Goal: Task Accomplishment & Management: Manage account settings

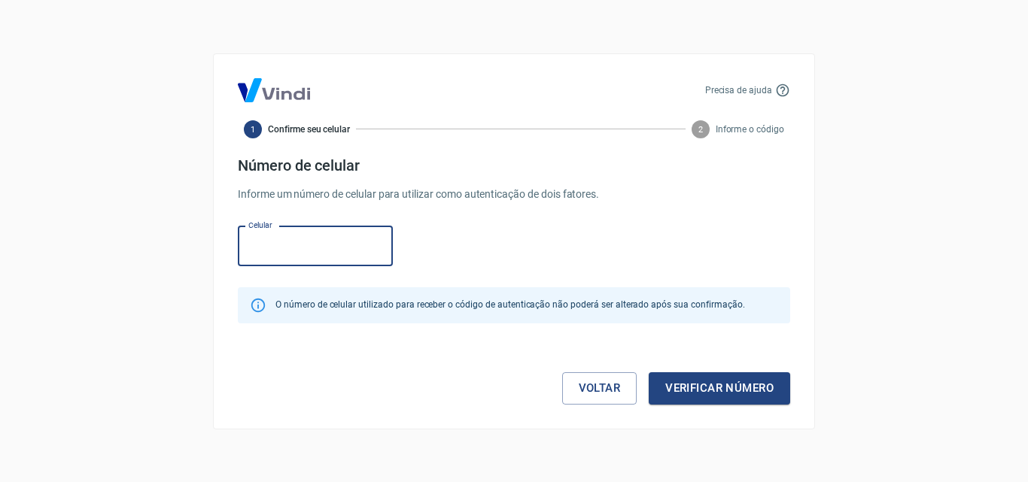
type input "[PHONE_NUMBER]"
click at [699, 387] on button "Verificar número" at bounding box center [720, 389] width 142 height 32
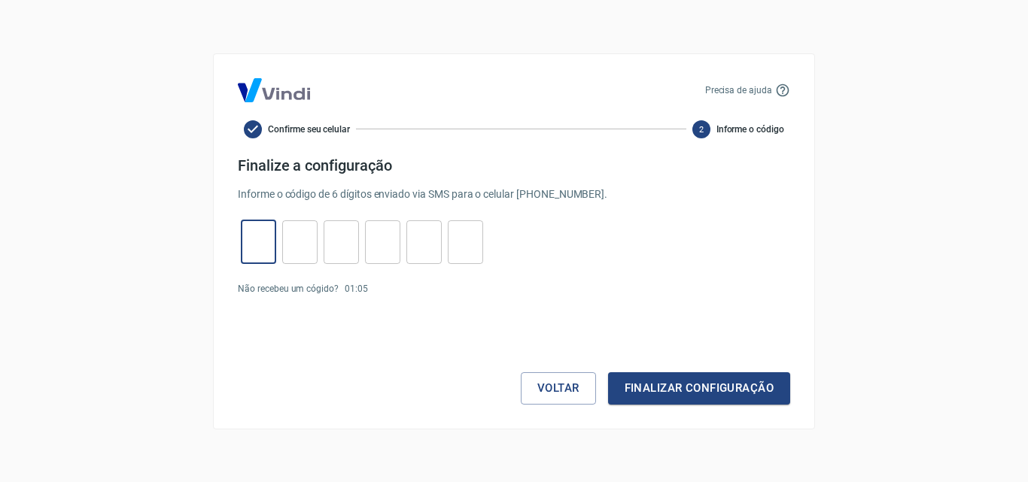
click at [248, 240] on input "tel" at bounding box center [258, 242] width 35 height 32
paste input "5"
type input "5"
type input "8"
type input "5"
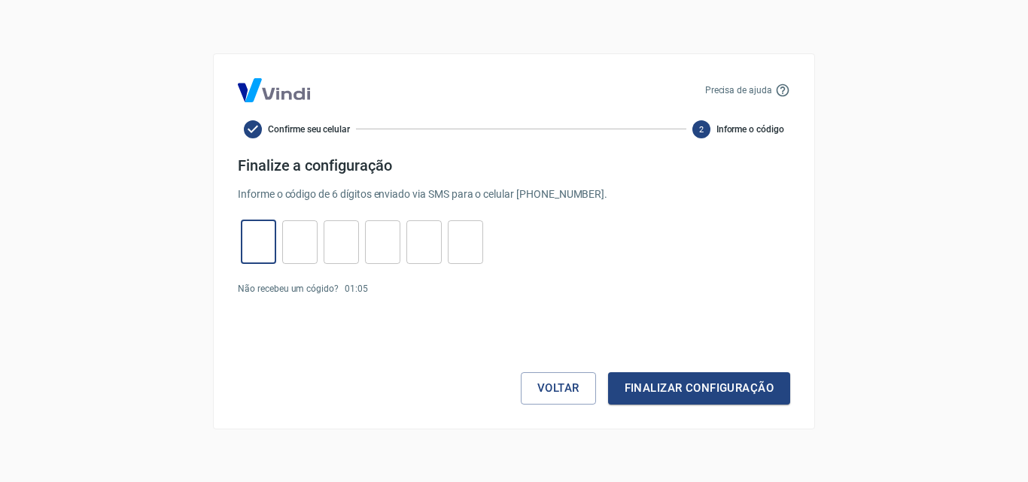
type input "4"
type input "5"
type input "2"
type input "5"
click at [693, 395] on button "Finalizar configuração" at bounding box center [699, 389] width 182 height 32
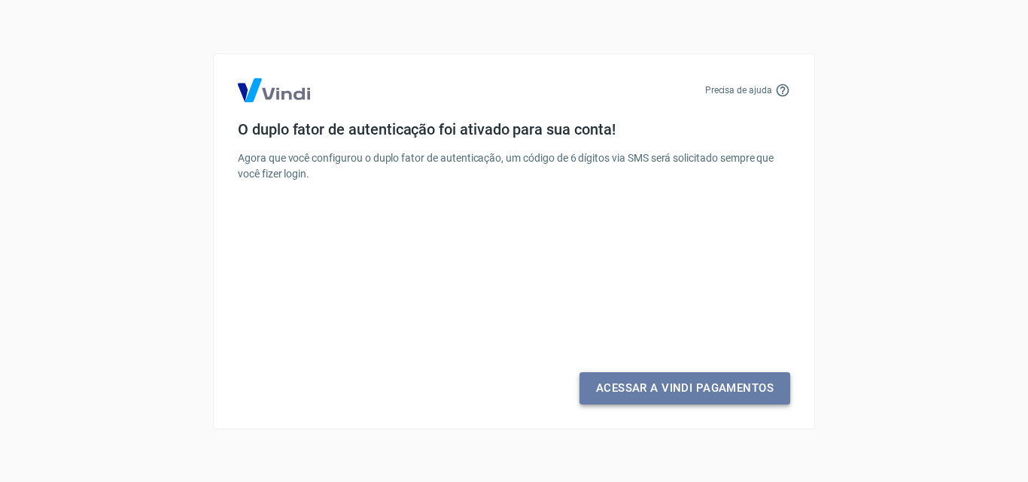
click at [707, 395] on link "Acessar a Vindi Pagamentos" at bounding box center [685, 389] width 211 height 32
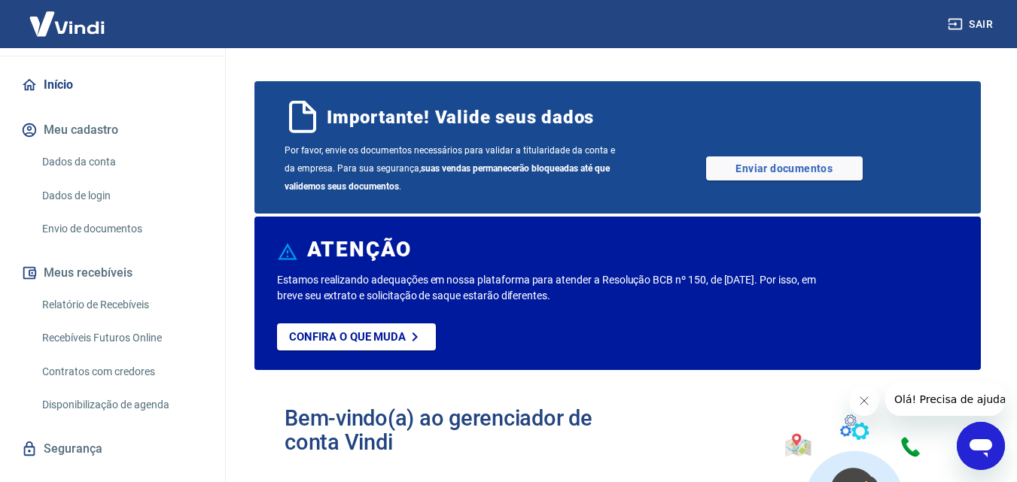
scroll to position [151, 0]
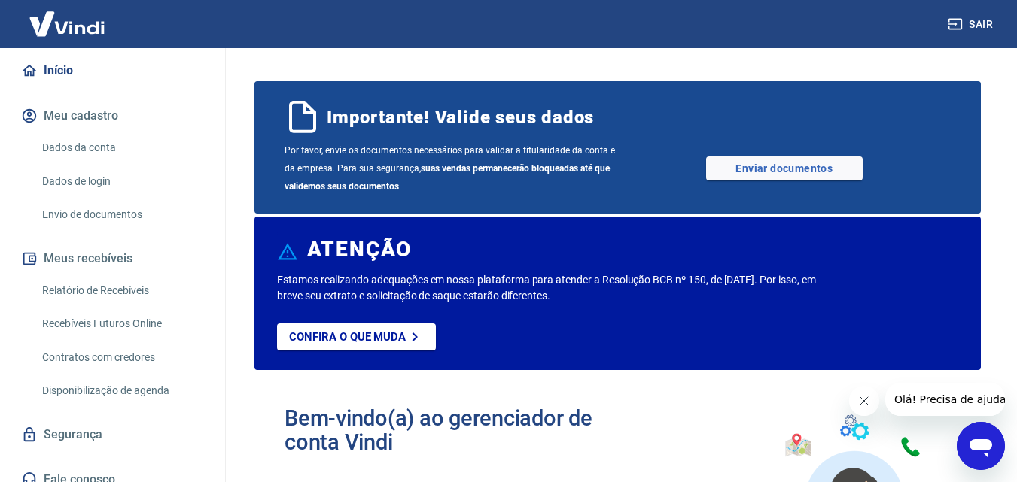
click at [96, 120] on button "Meu cadastro" at bounding box center [112, 115] width 189 height 33
click at [108, 154] on link "Dados da conta" at bounding box center [121, 147] width 171 height 31
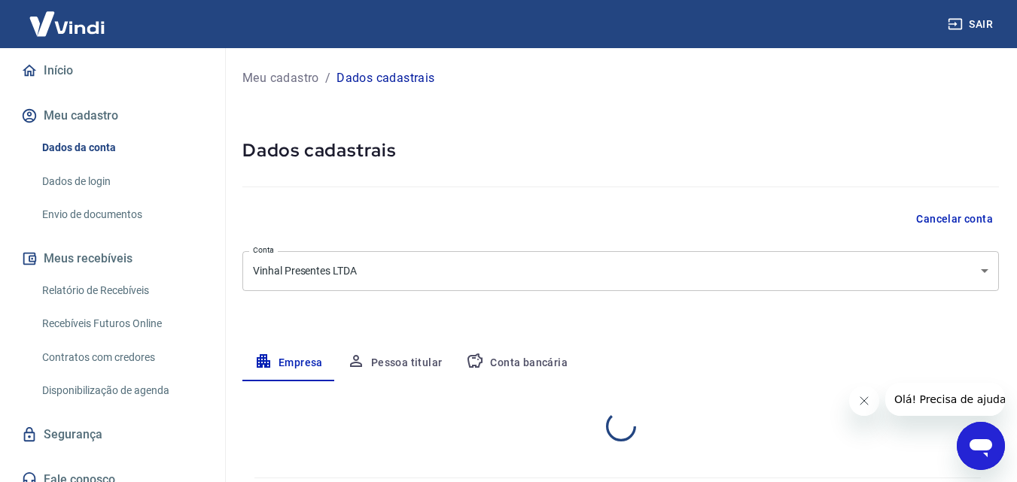
select select "GO"
select select "business"
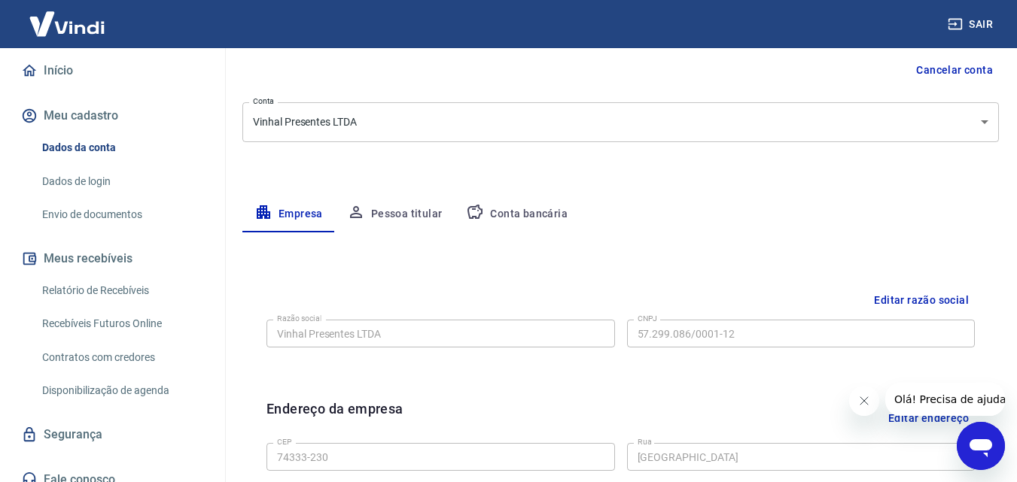
scroll to position [151, 0]
click at [402, 218] on button "Pessoa titular" at bounding box center [395, 213] width 120 height 36
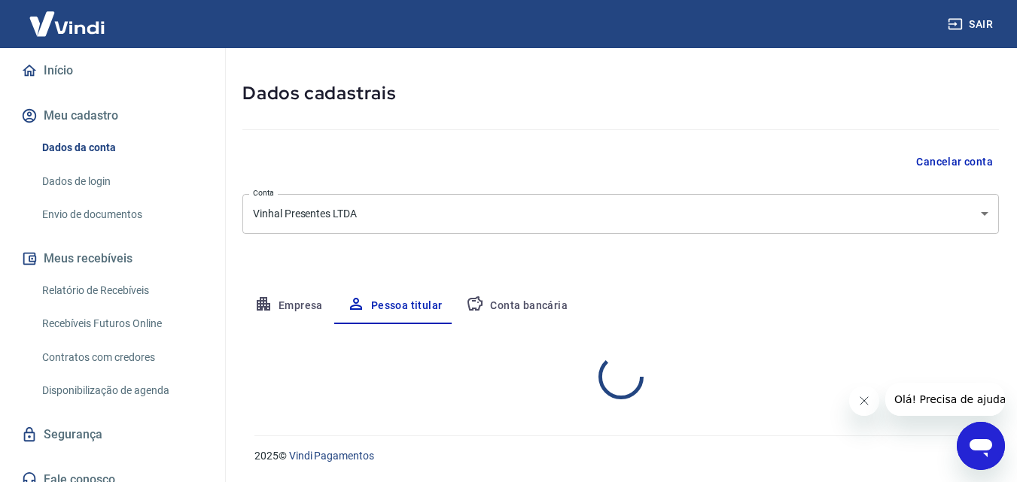
scroll to position [120, 0]
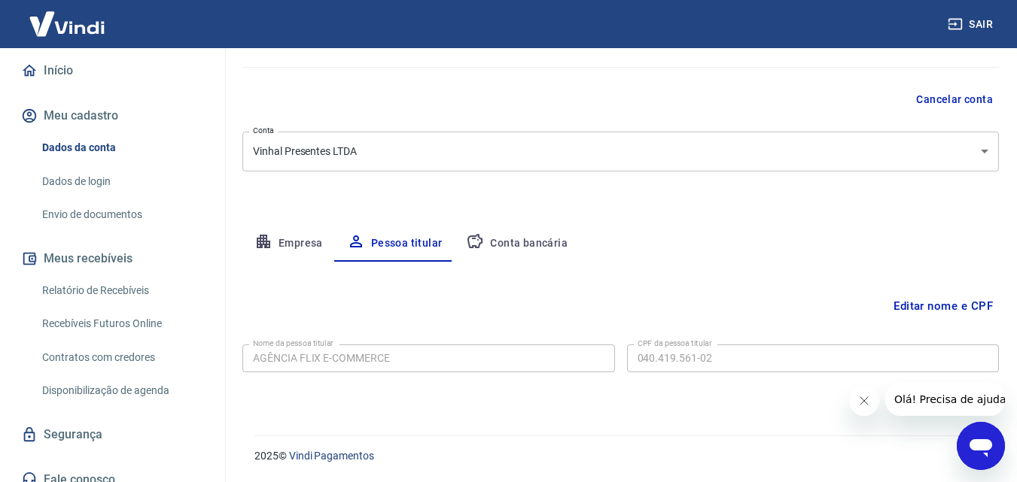
click at [948, 303] on button "Editar nome e CPF" at bounding box center [942, 306] width 111 height 29
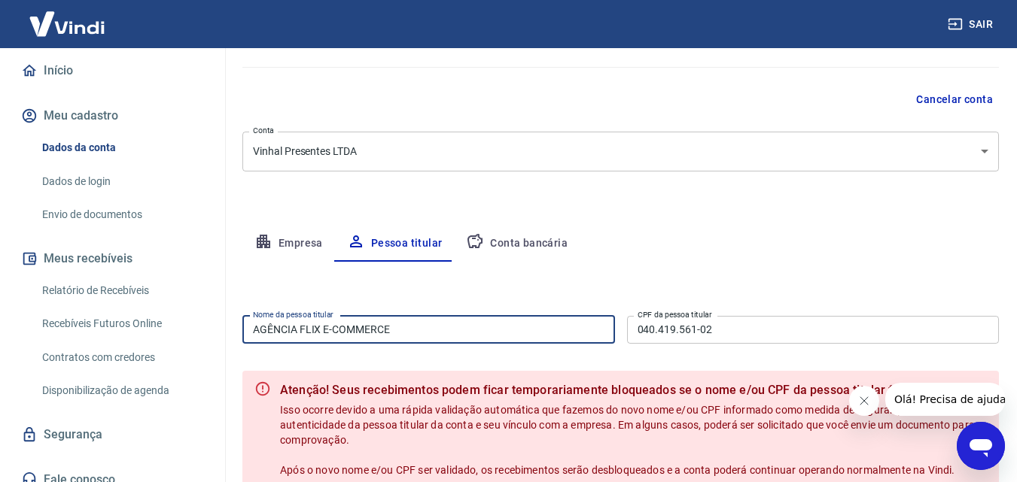
drag, startPoint x: 504, startPoint y: 339, endPoint x: 142, endPoint y: 342, distance: 362.1
click at [142, 342] on div "Sair A AGÊNCIA FLIX E-COMMERCE [EMAIL_ADDRESS][DOMAIN_NAME] Início Meu cadastro…" at bounding box center [508, 121] width 1017 height 482
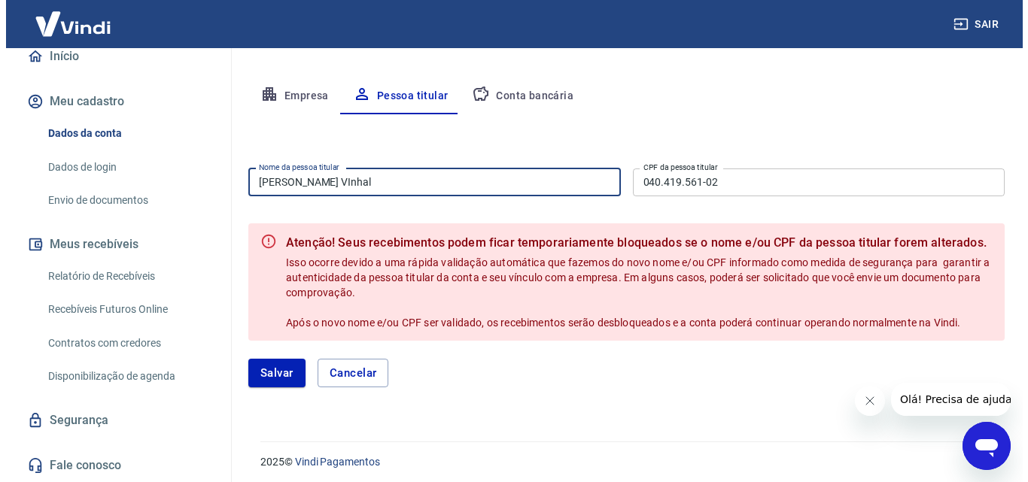
scroll to position [273, 0]
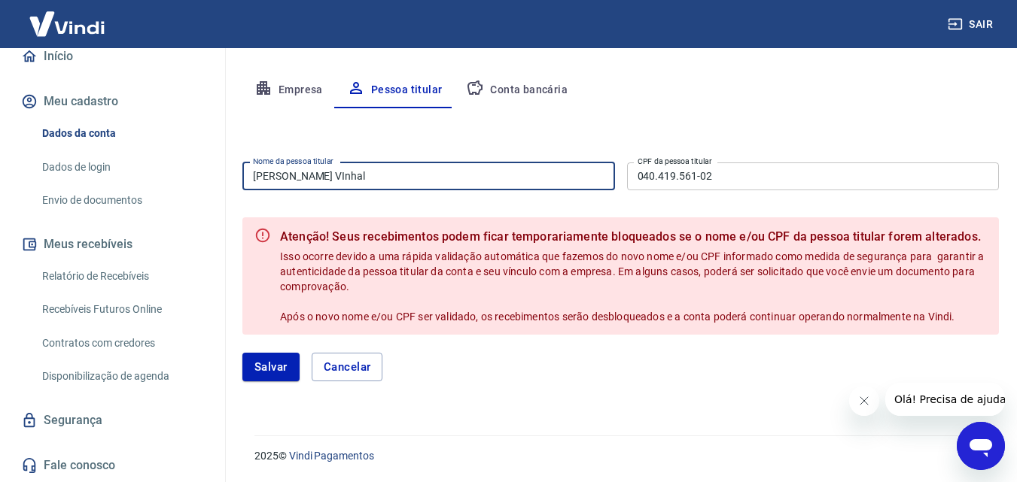
drag, startPoint x: 387, startPoint y: 172, endPoint x: 347, endPoint y: 171, distance: 39.9
click at [347, 171] on input "[PERSON_NAME] VInhal" at bounding box center [428, 177] width 373 height 28
type input "[PERSON_NAME] VInhal"
click at [285, 367] on button "Salvar" at bounding box center [270, 367] width 57 height 29
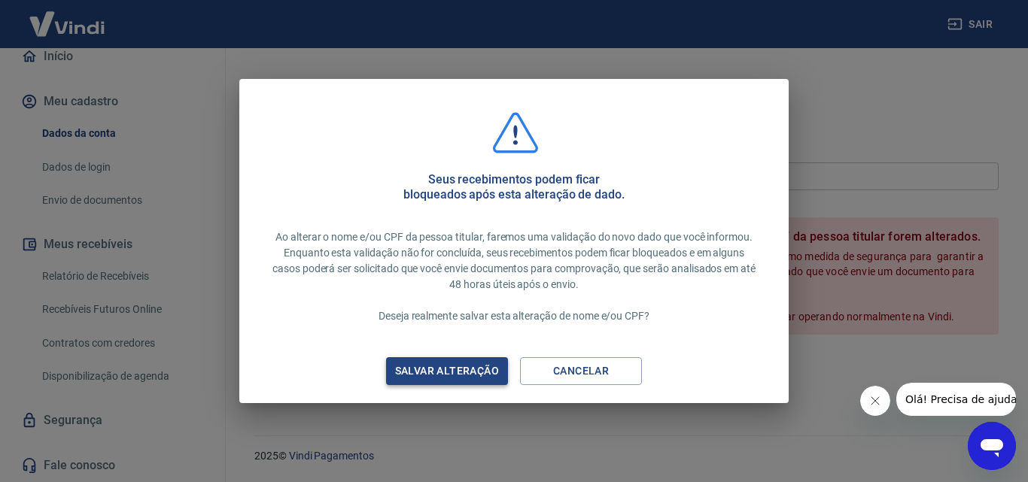
click at [470, 370] on div "Salvar alteração" at bounding box center [447, 371] width 140 height 19
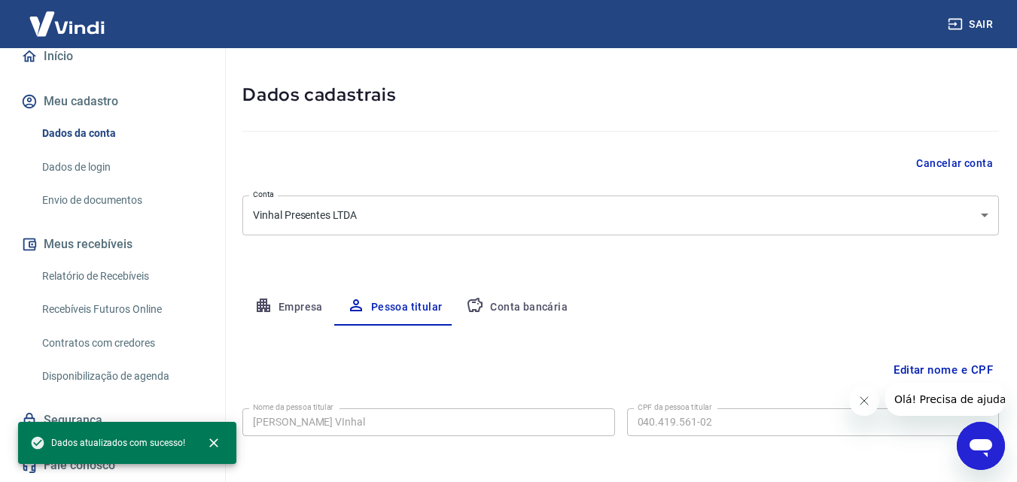
scroll to position [0, 0]
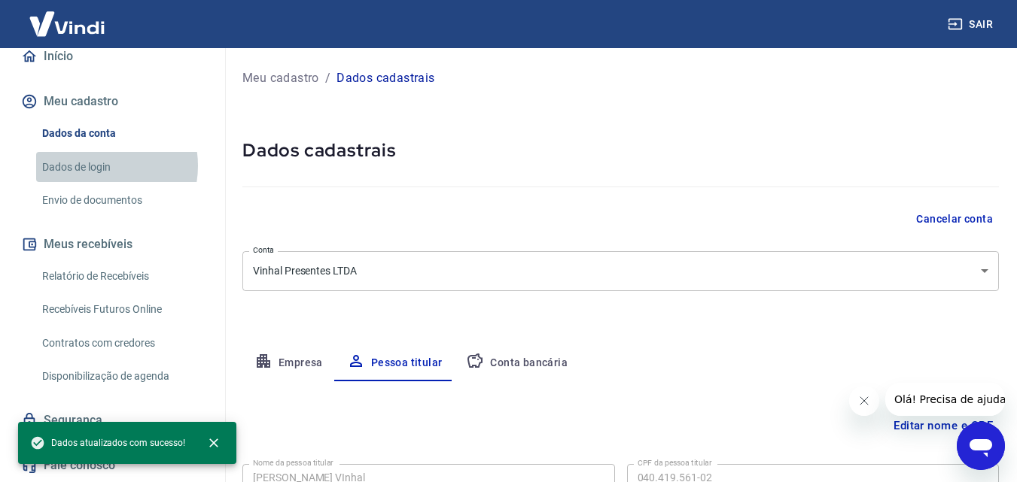
click at [93, 166] on link "Dados de login" at bounding box center [121, 167] width 171 height 31
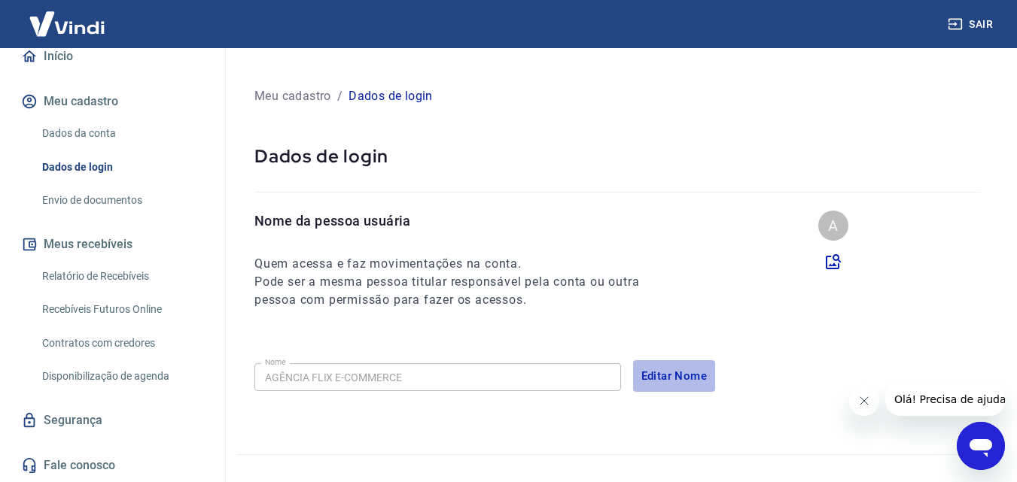
click at [685, 377] on button "Editar Nome" at bounding box center [674, 377] width 83 height 32
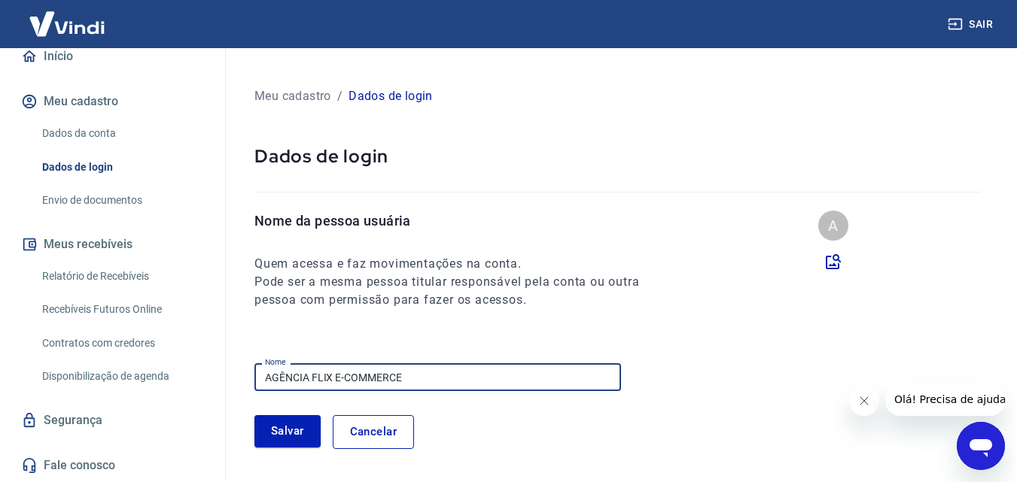
drag, startPoint x: 464, startPoint y: 366, endPoint x: 172, endPoint y: 370, distance: 291.3
click at [172, 370] on div "Sair A AGÊNCIA FLIX E-COMMERCE [EMAIL_ADDRESS][DOMAIN_NAME] Início Meu cadastro…" at bounding box center [508, 241] width 1017 height 482
type input "[PERSON_NAME] VInhal"
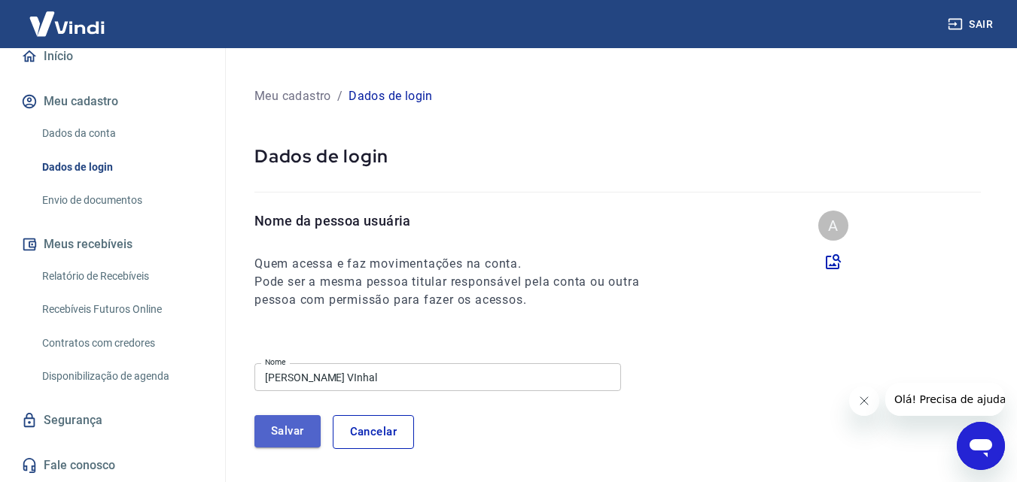
click at [268, 437] on button "Salvar" at bounding box center [287, 431] width 66 height 32
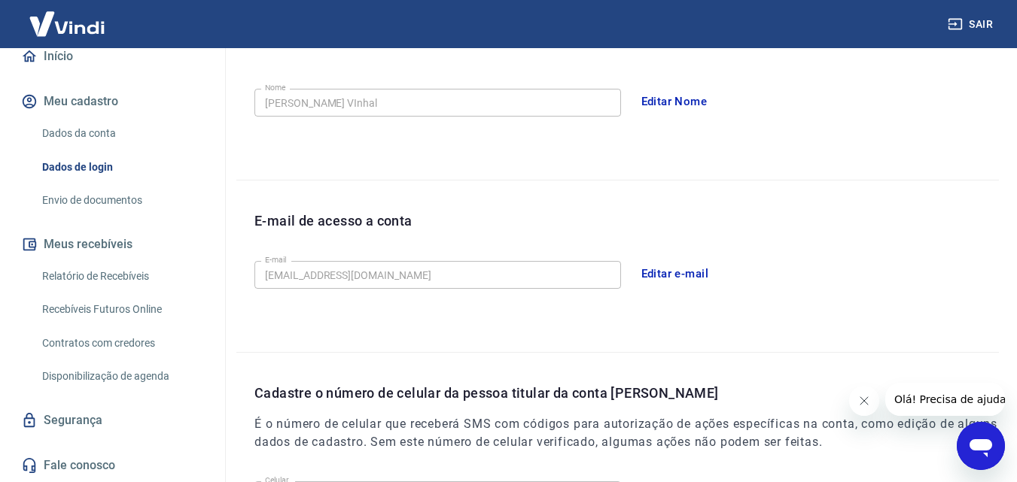
scroll to position [301, 0]
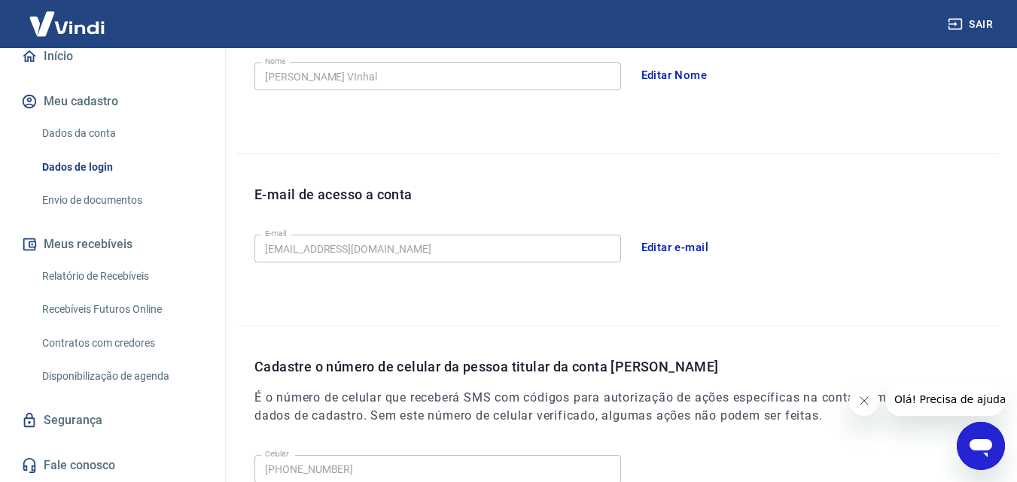
click at [648, 246] on button "Editar e-mail" at bounding box center [675, 248] width 84 height 32
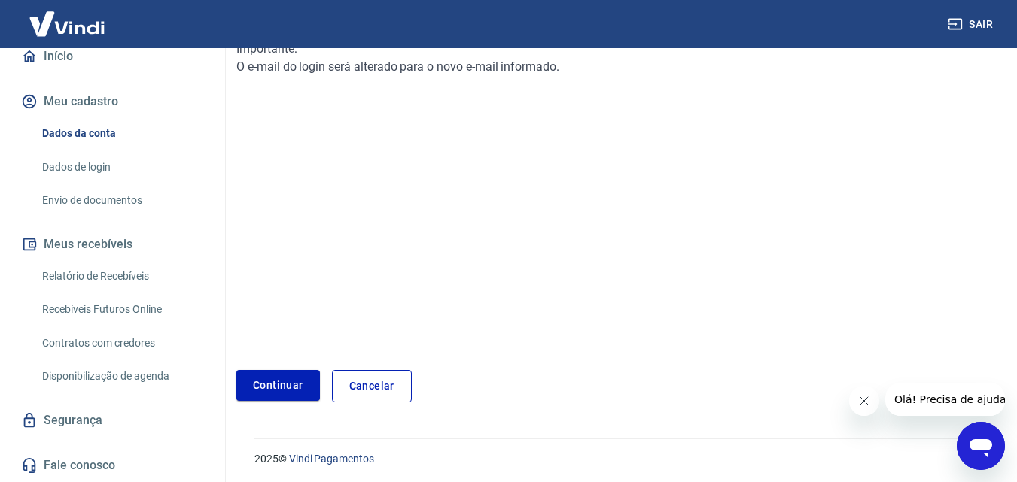
scroll to position [226, 0]
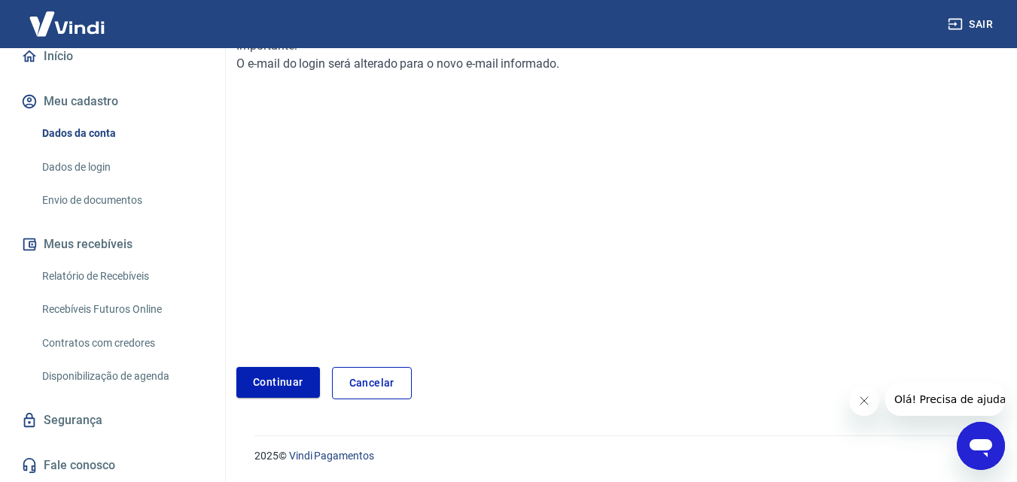
click at [537, 228] on div "Para editar o e-mail, é necessário fazer uma validação de código que será envia…" at bounding box center [490, 154] width 508 height 379
click at [271, 375] on link "Continuar" at bounding box center [278, 382] width 84 height 31
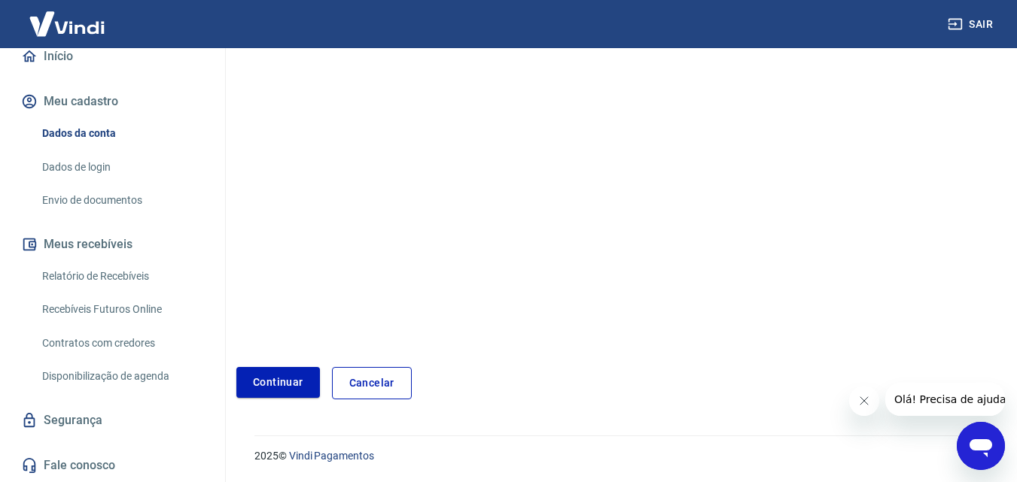
scroll to position [29, 0]
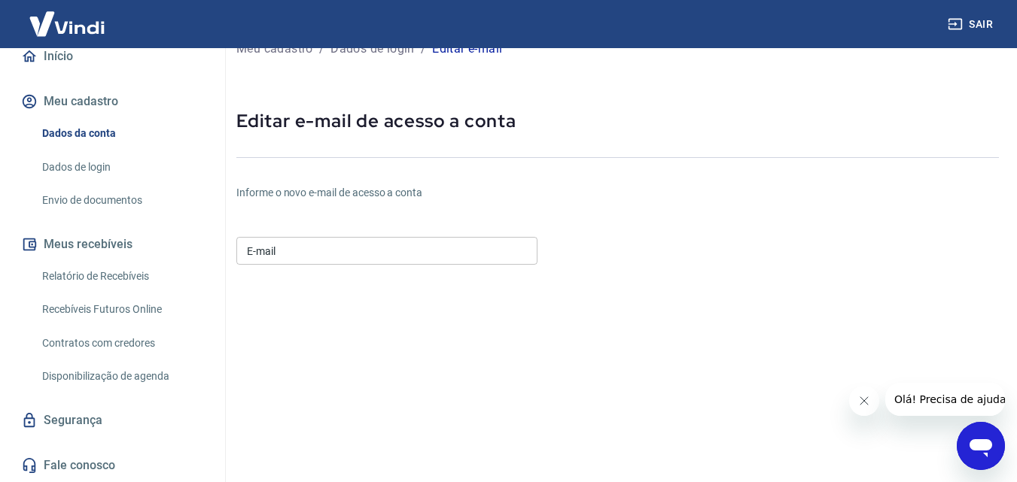
click at [485, 242] on input "E-mail" at bounding box center [386, 251] width 301 height 28
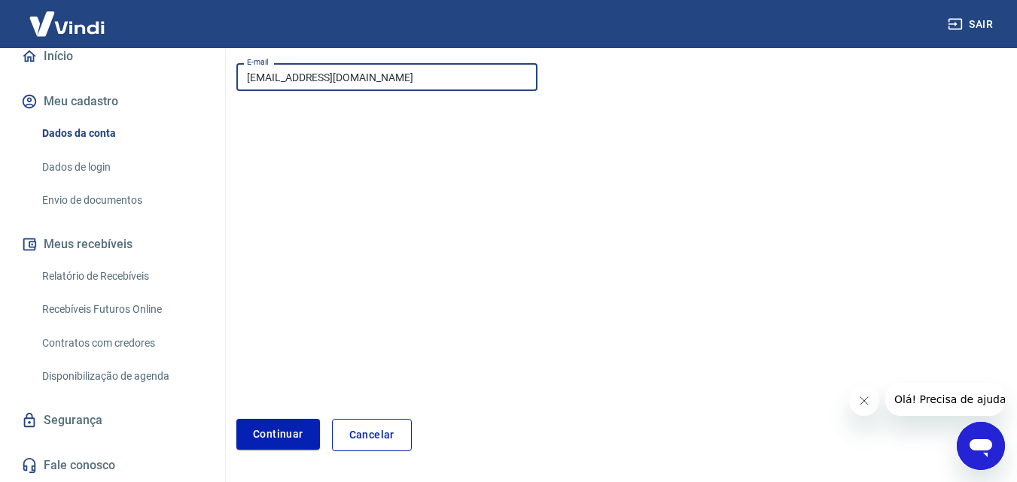
scroll to position [255, 0]
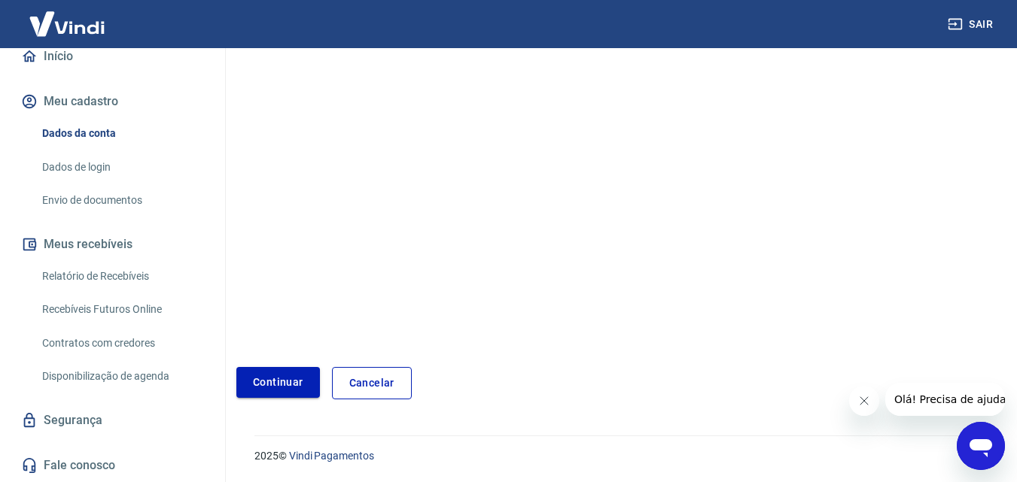
type input "[EMAIL_ADDRESS][DOMAIN_NAME]"
click at [295, 379] on button "Continuar" at bounding box center [278, 382] width 84 height 31
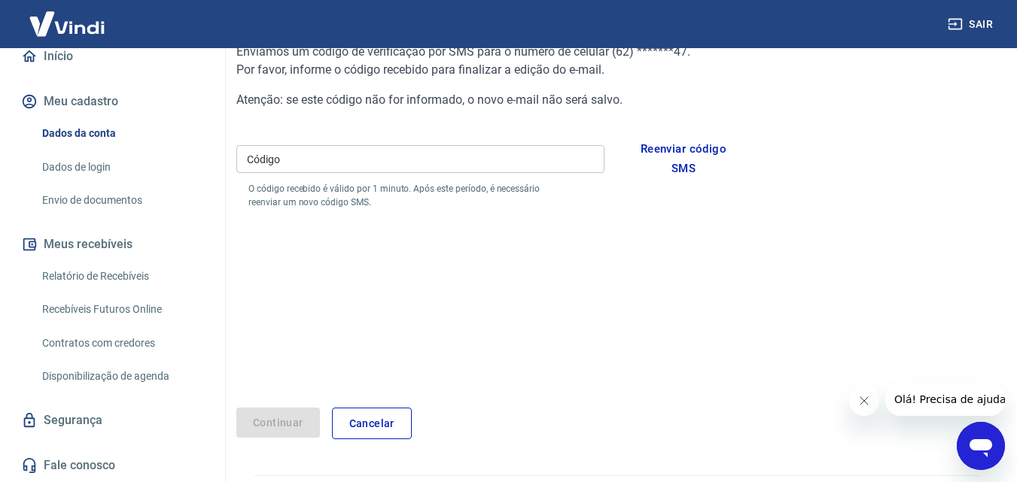
scroll to position [136, 0]
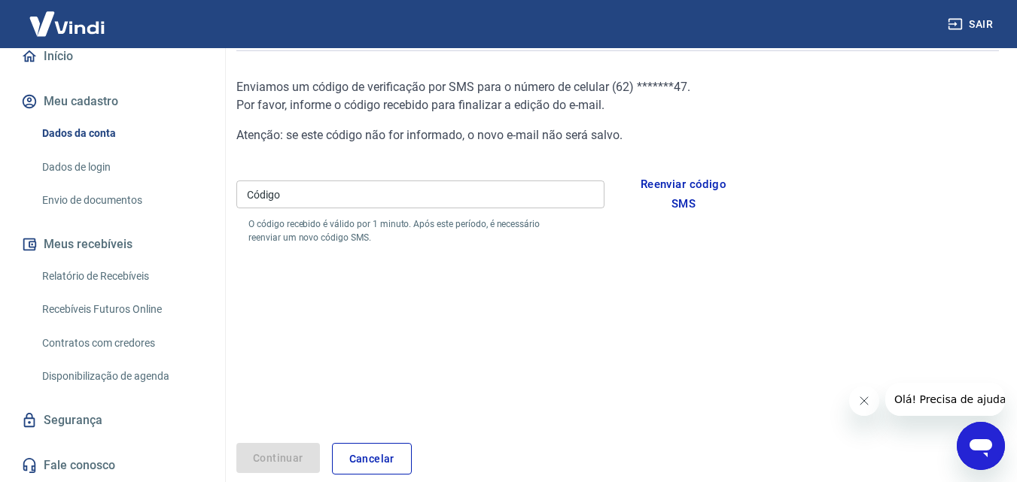
click at [438, 199] on input "Código" at bounding box center [420, 195] width 368 height 28
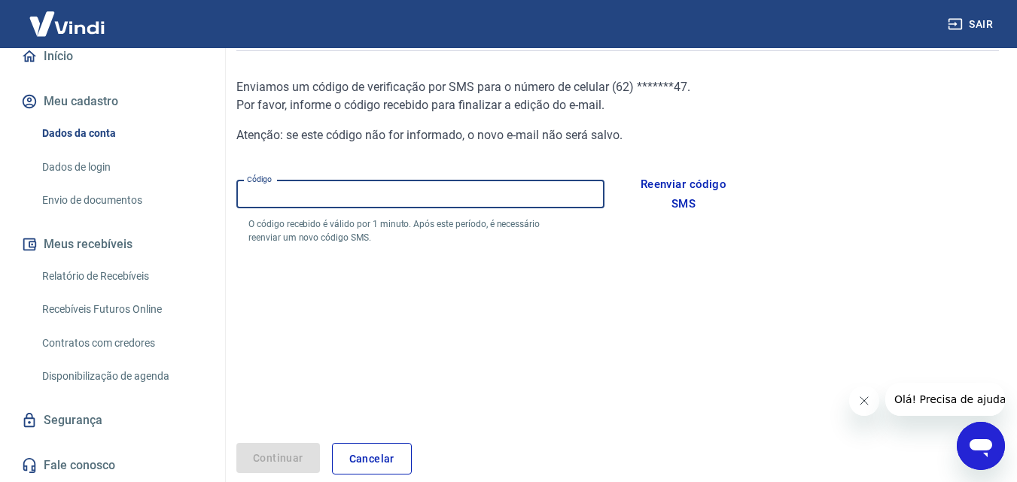
paste input "982714"
type input "982714"
click at [283, 454] on button "Continuar" at bounding box center [278, 458] width 84 height 31
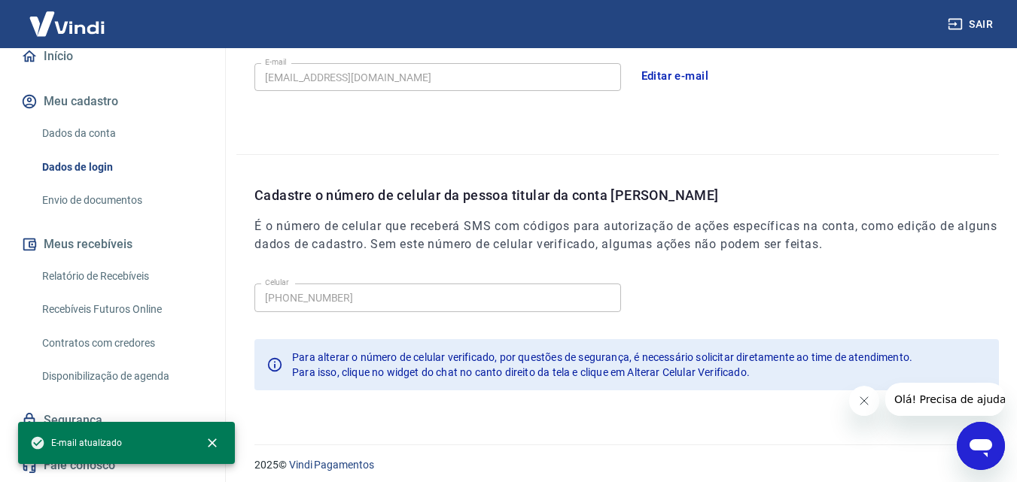
scroll to position [482, 0]
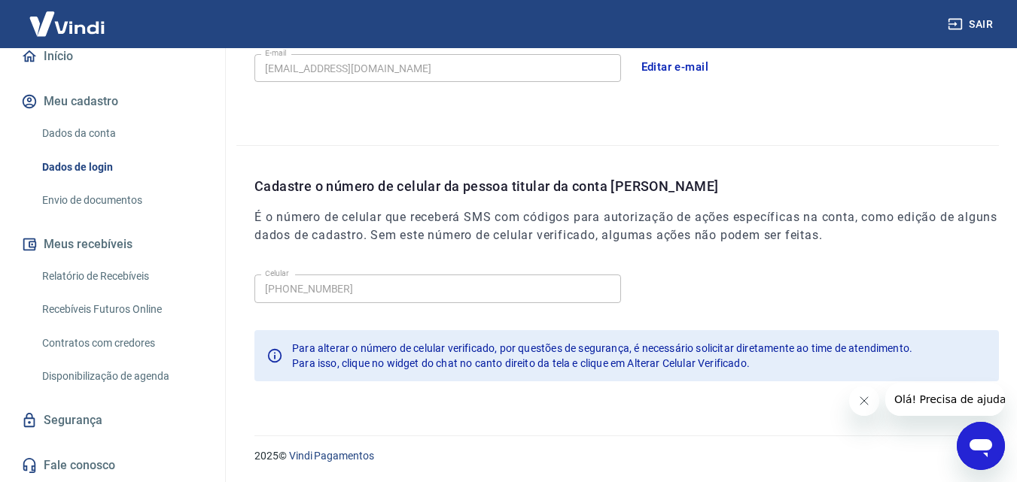
click at [92, 202] on link "Envio de documentos" at bounding box center [121, 200] width 171 height 31
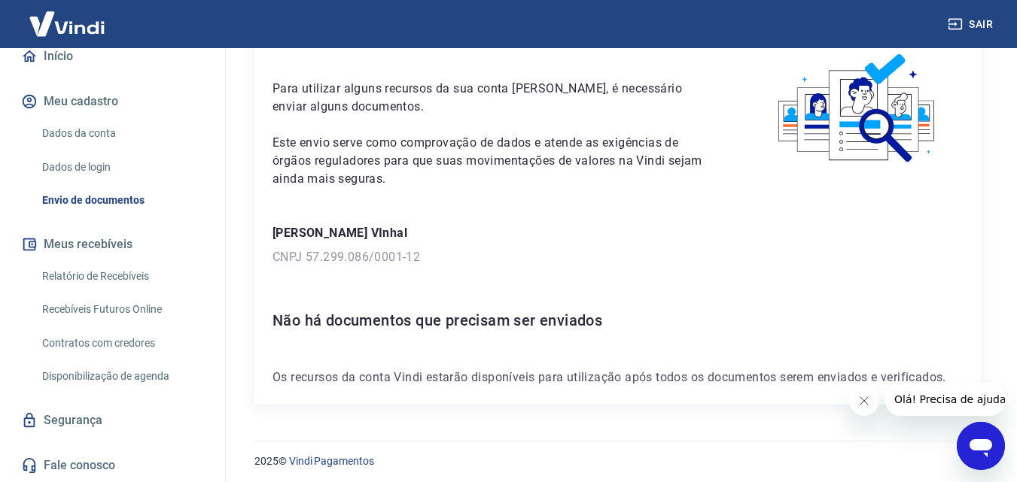
scroll to position [82, 0]
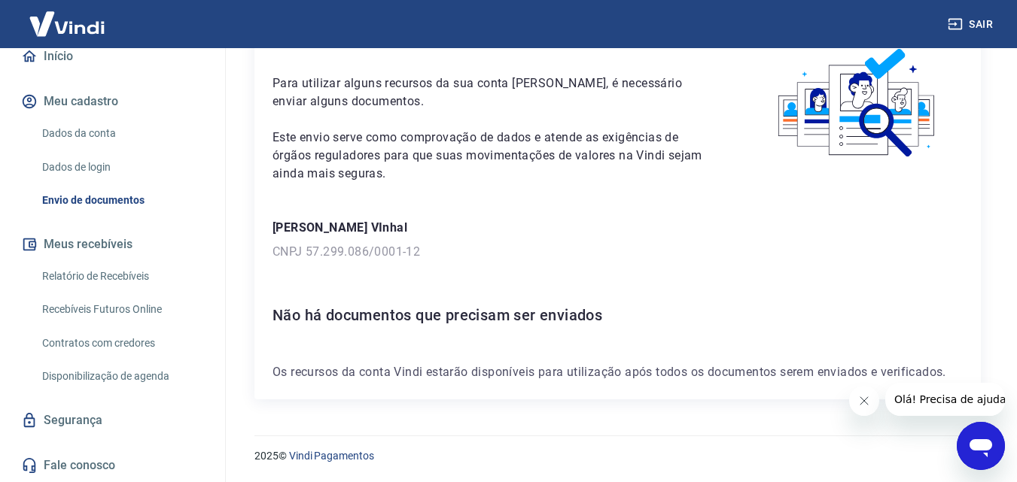
click at [866, 403] on icon "Fechar mensagem da empresa" at bounding box center [863, 401] width 12 height 12
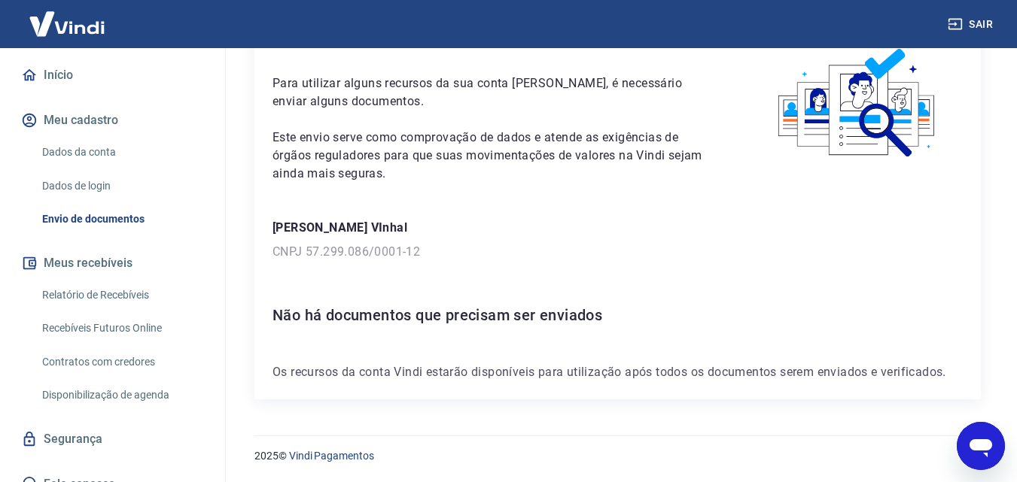
scroll to position [149, 0]
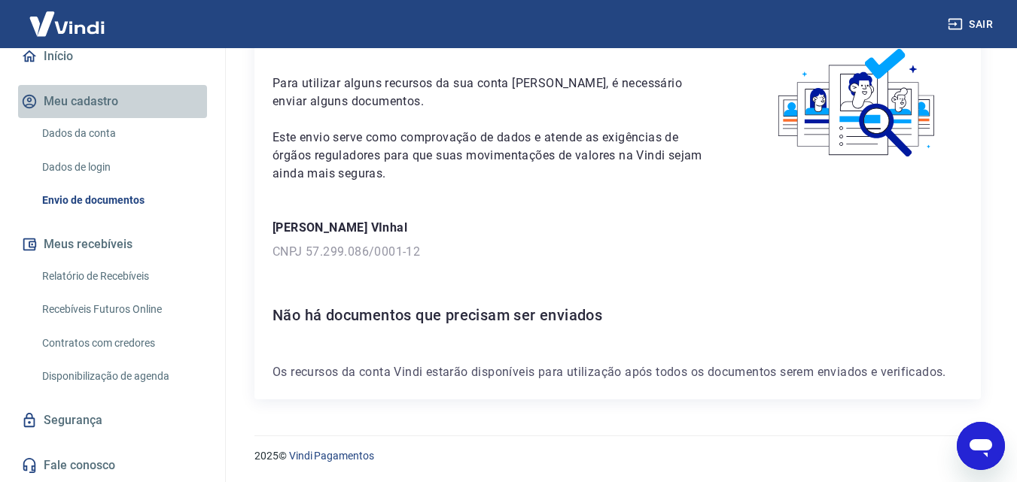
click at [139, 96] on button "Meu cadastro" at bounding box center [112, 101] width 189 height 33
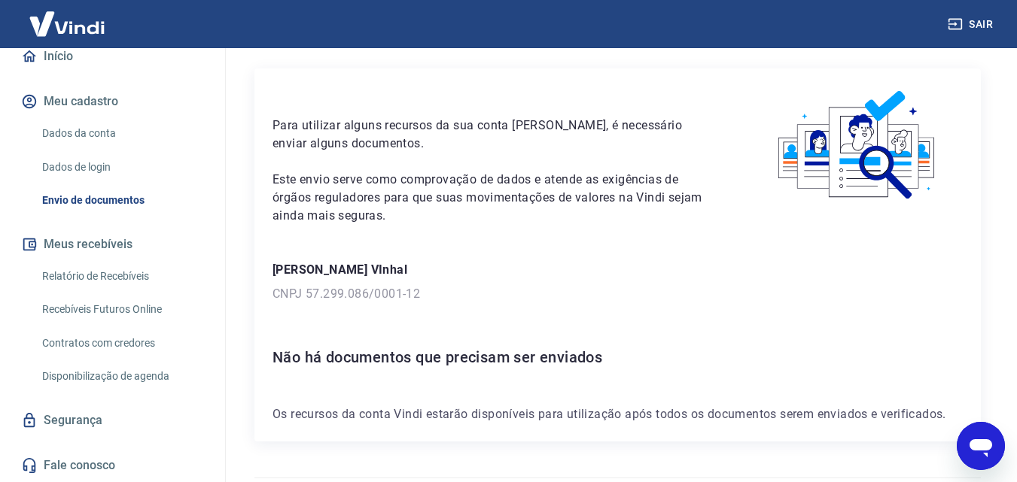
scroll to position [0, 0]
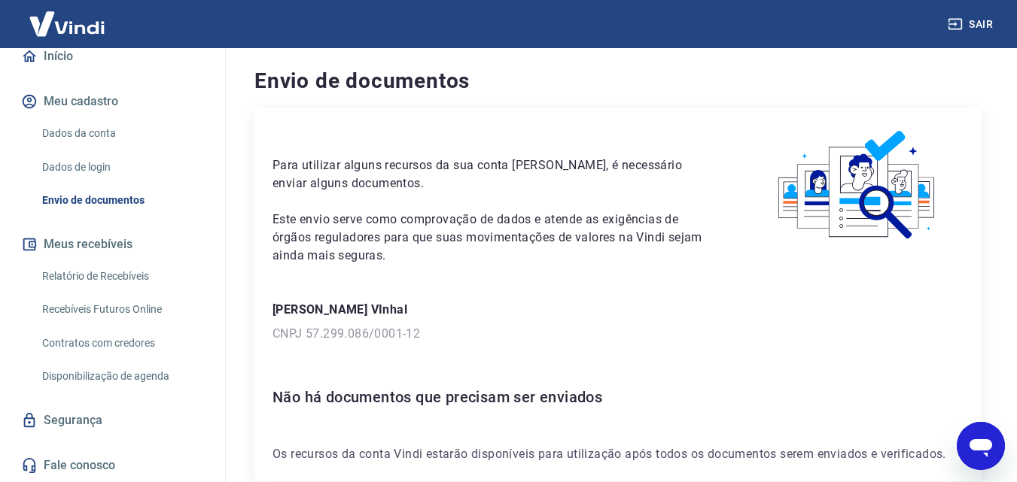
click at [41, 52] on link "Início" at bounding box center [112, 56] width 189 height 33
